Goal: Information Seeking & Learning: Learn about a topic

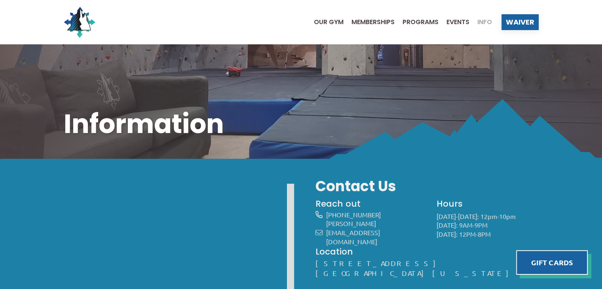
click at [416, 18] on ul "Our Gym Memberships Programs Events Info" at bounding box center [399, 22] width 186 height 32
click at [328, 22] on span "Our Gym" at bounding box center [329, 22] width 30 height 6
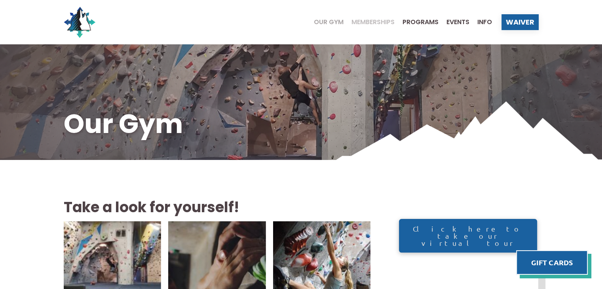
click at [374, 23] on span "Memberships" at bounding box center [372, 22] width 43 height 6
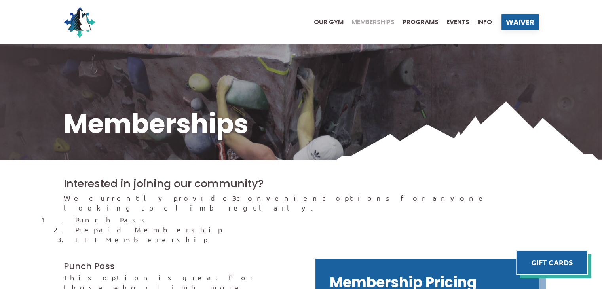
click at [423, 25] on ul "Our Gym Memberships Programs Events Info" at bounding box center [399, 22] width 186 height 32
click at [422, 22] on span "Programs" at bounding box center [421, 22] width 36 height 6
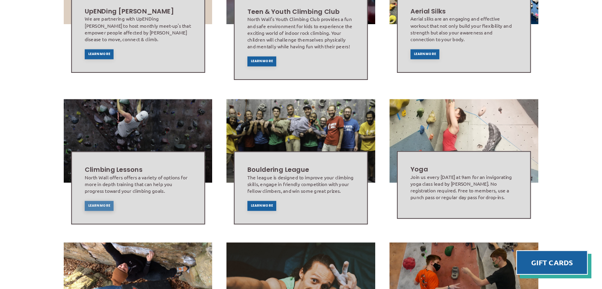
scroll to position [317, 0]
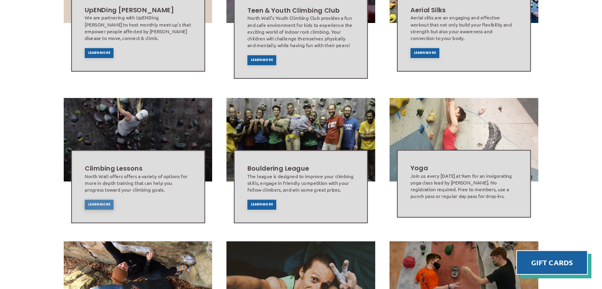
click at [101, 203] on span "Learn More" at bounding box center [99, 204] width 22 height 3
click at [268, 55] on div "Learn More" at bounding box center [261, 60] width 29 height 10
click at [429, 51] on span "Learn More" at bounding box center [425, 52] width 22 height 3
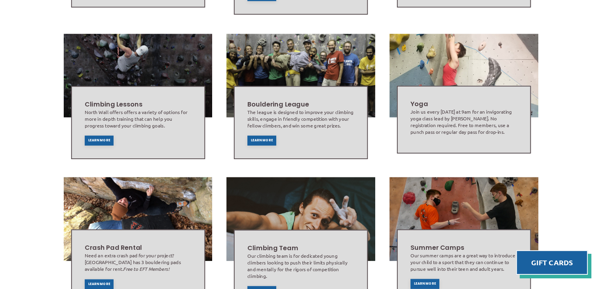
scroll to position [475, 0]
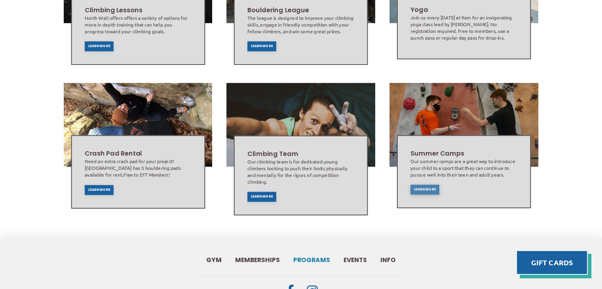
click at [416, 188] on span "Learn More" at bounding box center [425, 189] width 22 height 3
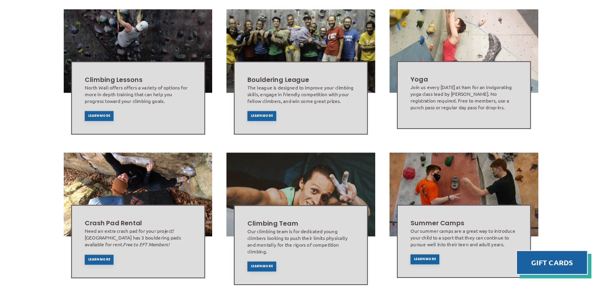
scroll to position [396, 0]
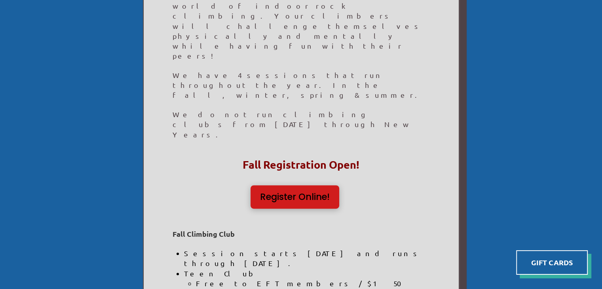
scroll to position [317, 0]
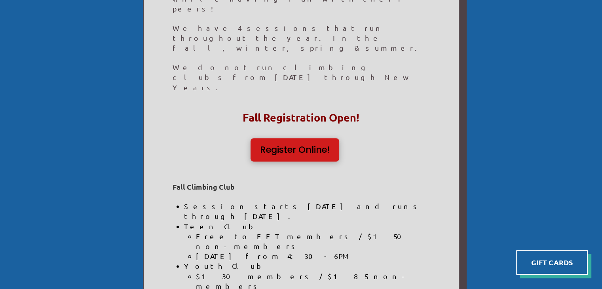
drag, startPoint x: 188, startPoint y: 152, endPoint x: 317, endPoint y: 179, distance: 131.6
click at [317, 261] on li "Youth Club $130 members / $185 non-members Tuesday or Friday from 4:30-6PM" at bounding box center [306, 281] width 245 height 40
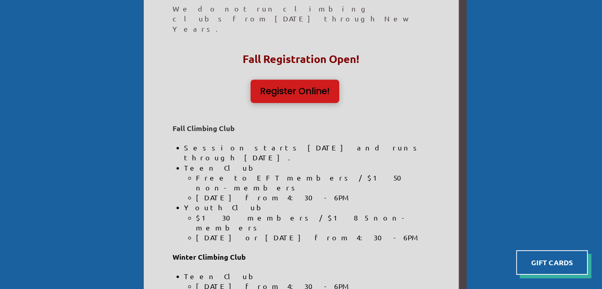
scroll to position [465, 0]
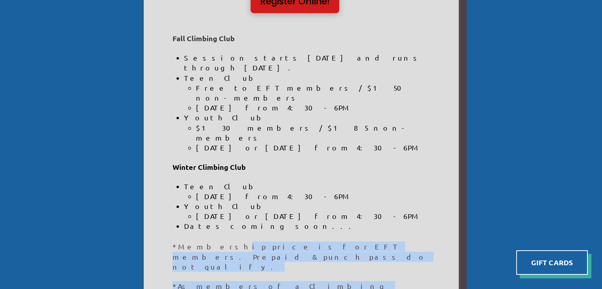
drag, startPoint x: 172, startPoint y: 205, endPoint x: 323, endPoint y: 203, distance: 151.2
click at [214, 129] on div "General Info Teen Climbing Ages: 13 - 17 Youth Climbing Ages: 7 - 12 Session Du…" at bounding box center [301, 94] width 315 height 791
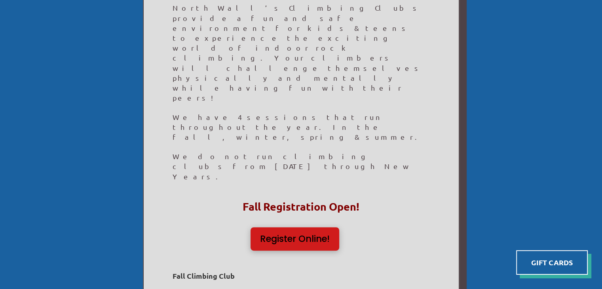
scroll to position [0, 0]
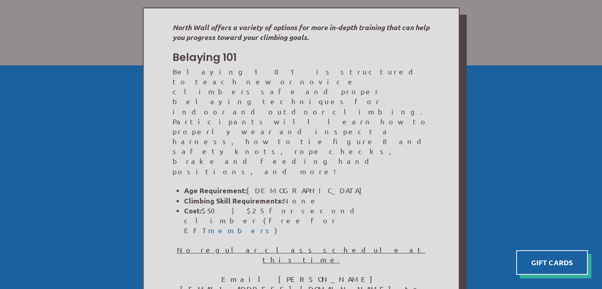
scroll to position [119, 0]
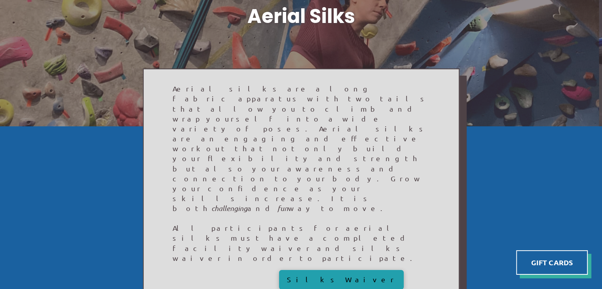
scroll to position [119, 0]
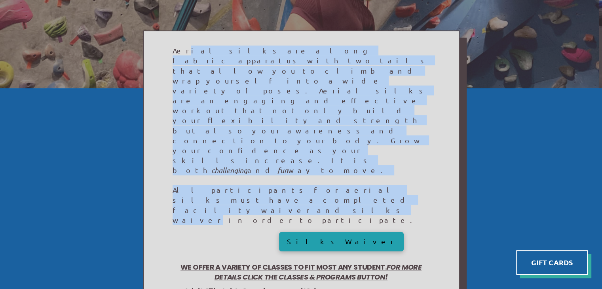
drag, startPoint x: 187, startPoint y: 55, endPoint x: 192, endPoint y: 122, distance: 67.1
click at [193, 120] on div "Aerial silks are a long fabric apparatus with two tails that allow you to climb…" at bounding box center [301, 135] width 257 height 179
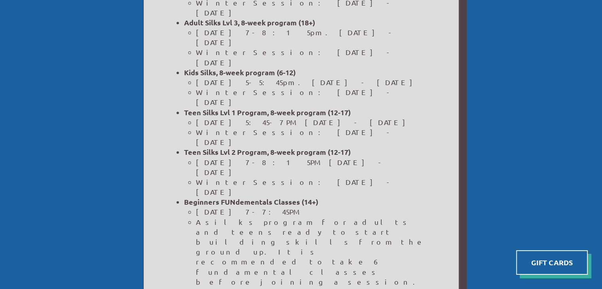
scroll to position [435, 0]
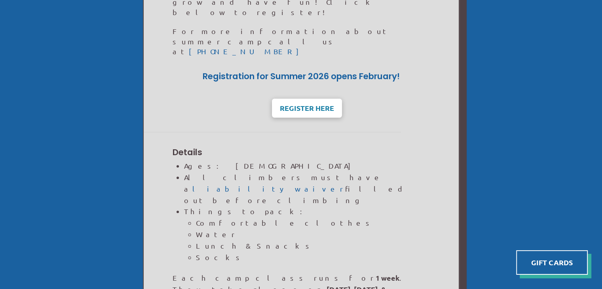
scroll to position [554, 0]
